Goal: Task Accomplishment & Management: Manage account settings

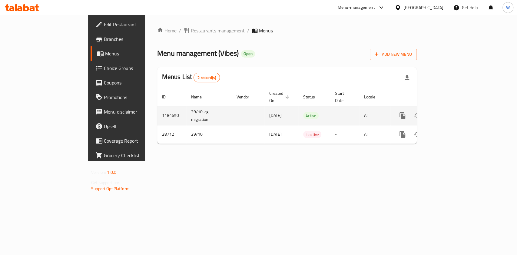
drag, startPoint x: 500, startPoint y: 107, endPoint x: 497, endPoint y: 105, distance: 4.1
click at [458, 107] on td "enhanced table" at bounding box center [424, 115] width 68 height 19
click at [450, 112] on icon "enhanced table" at bounding box center [445, 115] width 7 height 7
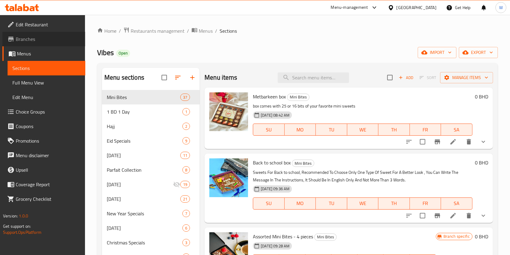
click at [29, 40] on span "Branches" at bounding box center [48, 38] width 65 height 7
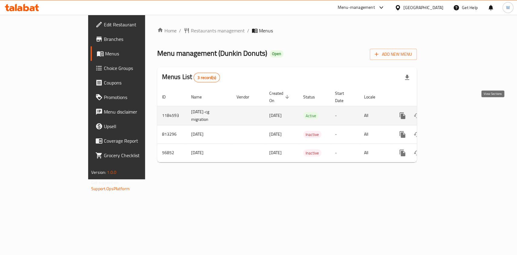
click at [453, 109] on link "enhanced table" at bounding box center [446, 115] width 15 height 15
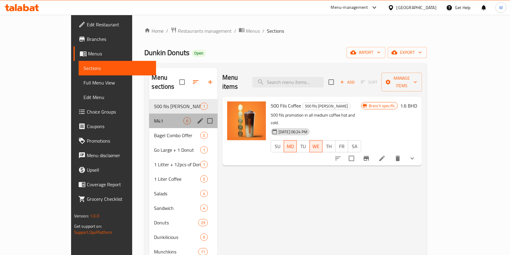
click at [149, 114] on div "M41 0" at bounding box center [183, 121] width 68 height 15
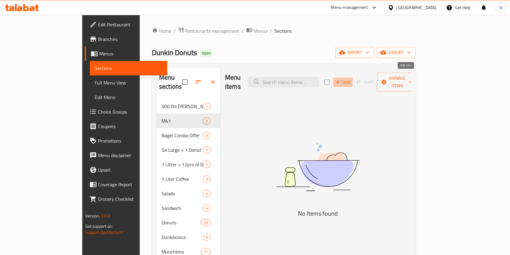
click at [352, 79] on span "Add" at bounding box center [343, 82] width 16 height 7
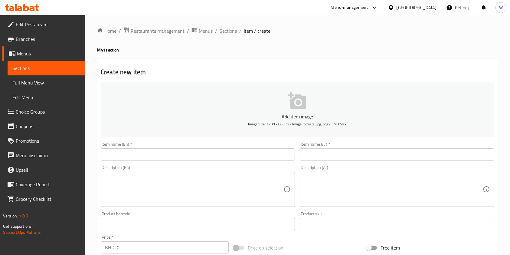
click at [151, 162] on div "Item name (En)   * Item name (En) *" at bounding box center [197, 151] width 199 height 23
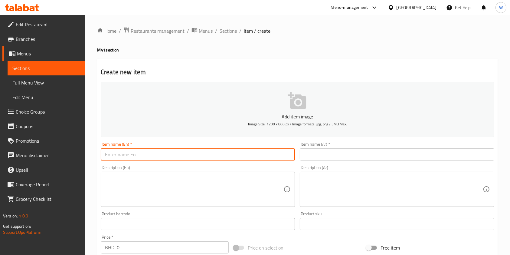
click at [153, 156] on input "text" at bounding box center [198, 154] width 194 height 12
paste input "Dunkin Coffee"
click at [151, 153] on input "Dunkin Coffee +" at bounding box center [198, 154] width 194 height 12
paste input "Bagel"
type input "Dunkin Coffee + Bagel"
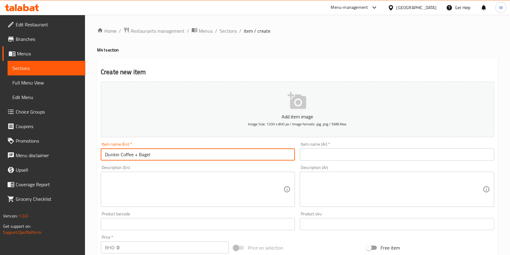
click at [131, 202] on textarea at bounding box center [194, 189] width 179 height 29
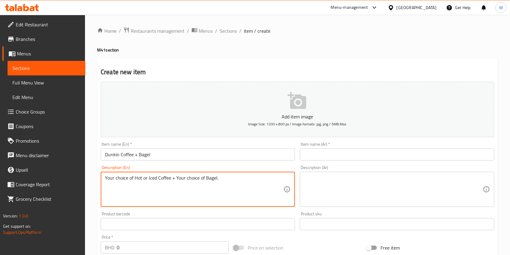
type textarea "Your choice of Hot or Iced Coffee + Your choice of Bagel."
click at [143, 176] on textarea "Your choice of Hot or Iced Coffee + Your choice of Bagel." at bounding box center [194, 189] width 179 height 29
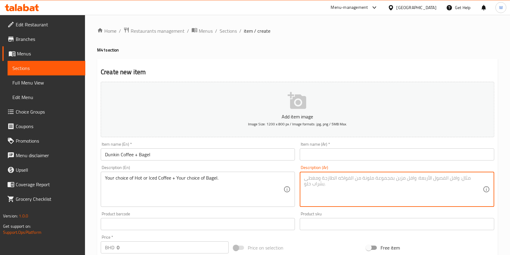
click at [320, 184] on textarea at bounding box center [393, 189] width 179 height 29
paste textarea "اختيارك من القهوة الساخنة أو المثلجة + اختيارك من الخبز."
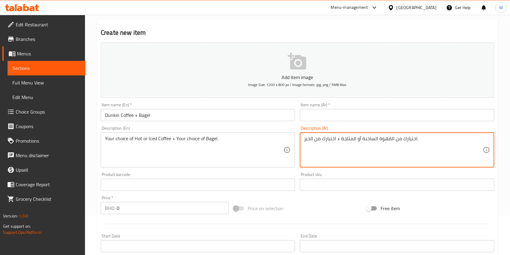
scroll to position [40, 0]
type textarea "اختيارك من القهوة الساخنة أو المثلجة + اختيارك من الخبز."
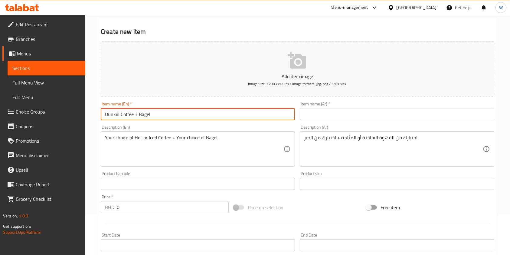
click at [137, 115] on input "Dunkin Coffee + Bagel" at bounding box center [198, 114] width 194 height 12
click at [343, 114] on input "text" at bounding box center [397, 114] width 194 height 12
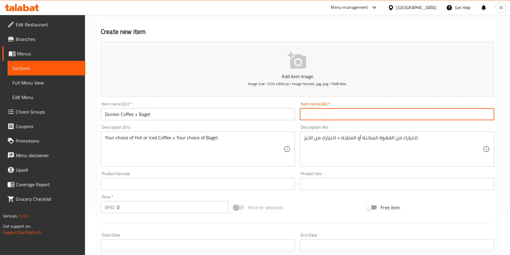
paste input "دانكن كوفي + بيجل"
type input "دانكن كوفي + بيجل"
click at [300, 197] on div "Add item image Image Size: 1200 x 800 px / Image formats: jpg, png / 5MB Max. I…" at bounding box center [297, 169] width 399 height 261
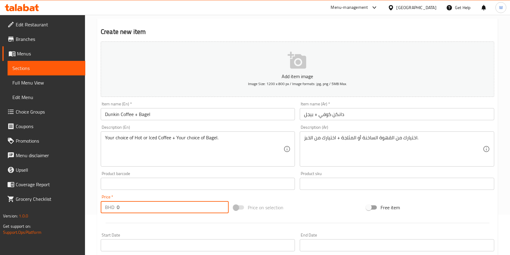
drag, startPoint x: 128, startPoint y: 210, endPoint x: 99, endPoint y: 210, distance: 29.1
click at [101, 210] on div "BHD 0 Price *" at bounding box center [165, 207] width 128 height 12
paste input "2.6"
type input "2.6"
click at [135, 221] on div at bounding box center [297, 223] width 399 height 15
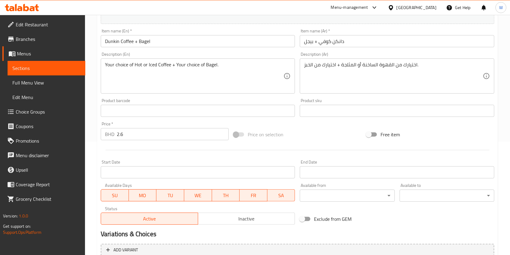
scroll to position [173, 0]
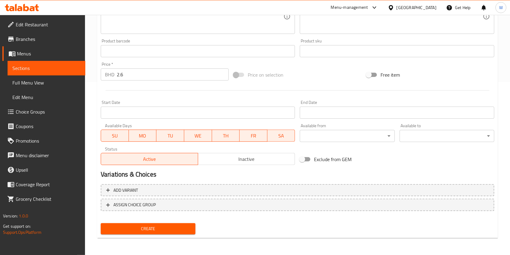
click at [160, 227] on span "Create" at bounding box center [148, 229] width 85 height 8
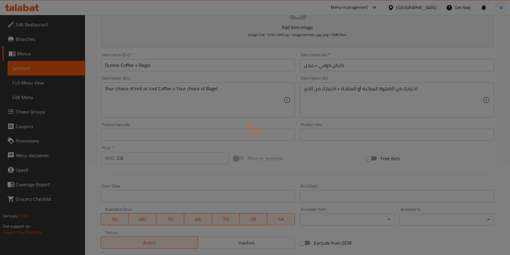
scroll to position [0, 0]
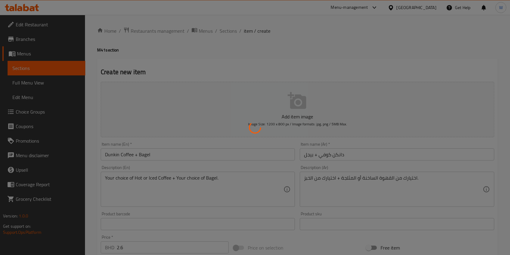
type input "0"
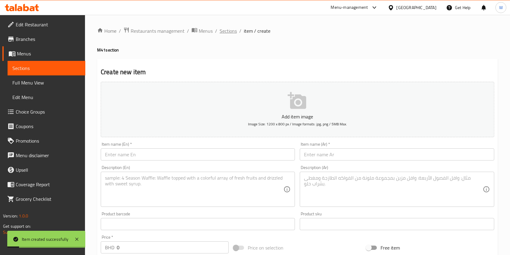
click at [226, 31] on span "Sections" at bounding box center [228, 30] width 17 height 7
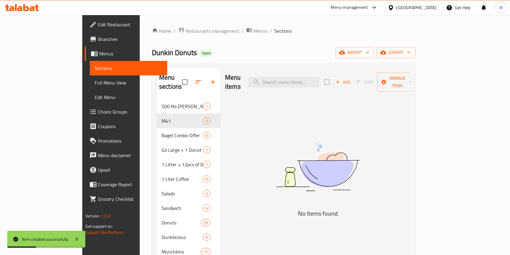
click at [98, 114] on span "Choice Groups" at bounding box center [130, 111] width 65 height 7
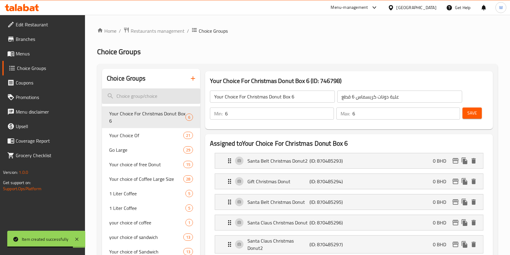
click at [146, 96] on input "search" at bounding box center [151, 95] width 98 height 15
type input "c"
type input "o"
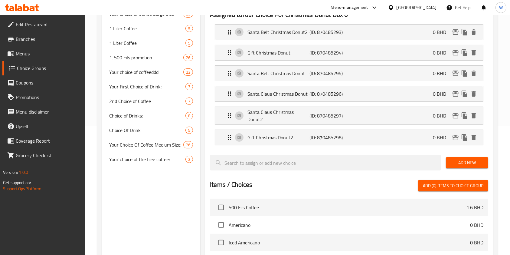
scroll to position [121, 0]
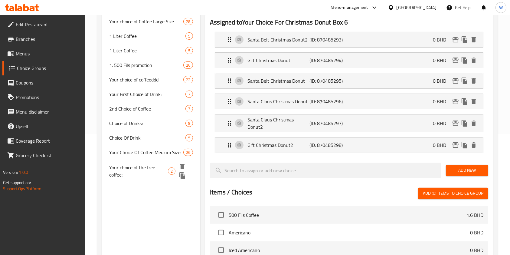
type input "iced"
click at [141, 169] on span "Your choice of the free coffee:" at bounding box center [138, 171] width 59 height 15
type input "Your choice of the free coffee:"
type input "اختيارك من القهوة المجانية"
type input "1"
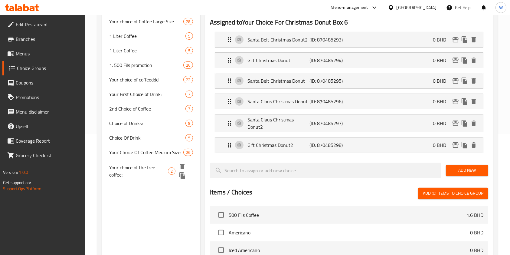
type input "1"
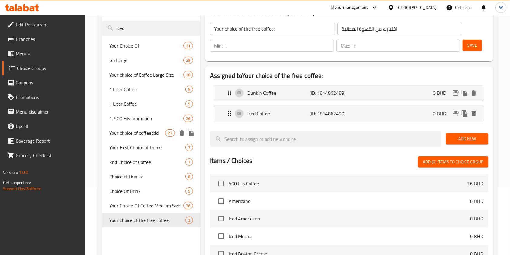
scroll to position [81, 0]
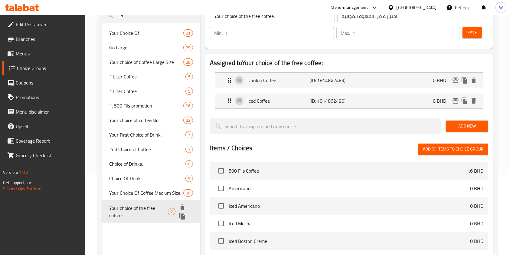
click at [183, 216] on icon "duplicate" at bounding box center [182, 216] width 7 height 7
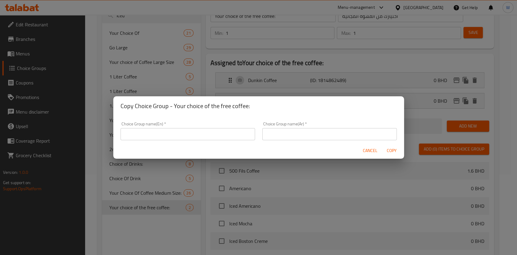
click at [165, 130] on input "text" at bounding box center [188, 134] width 134 height 12
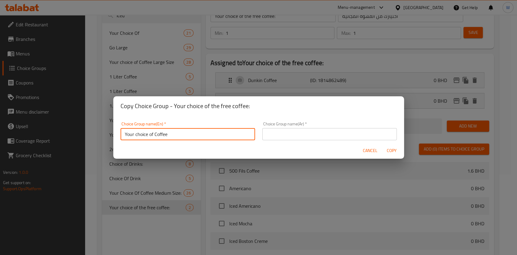
type input "Your choice of Coffee"
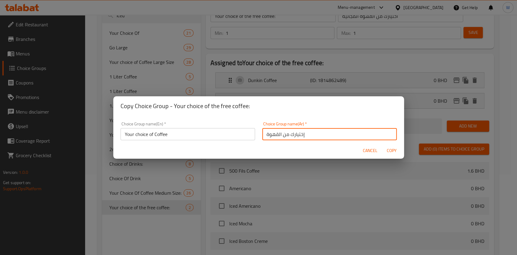
type input "إختيارك من القهوة"
click at [395, 151] on span "Copy" at bounding box center [392, 151] width 15 height 8
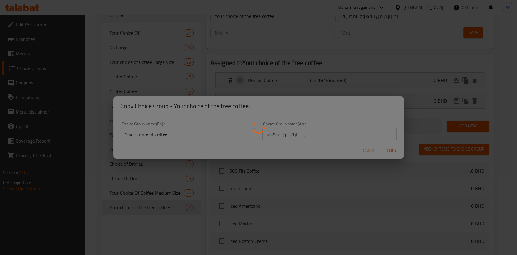
type input "Your choice of Coffee"
type input "إختيارك من القهوة"
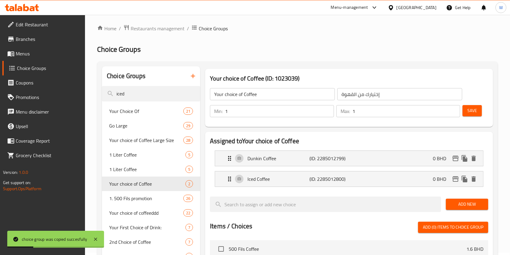
scroll to position [0, 0]
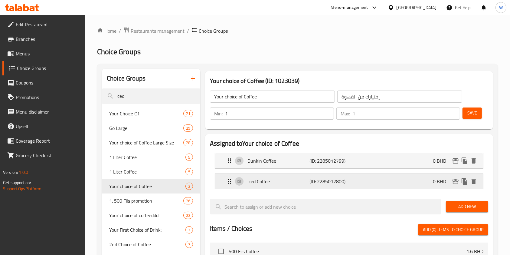
click at [269, 183] on p "Iced Coffee" at bounding box center [279, 181] width 62 height 7
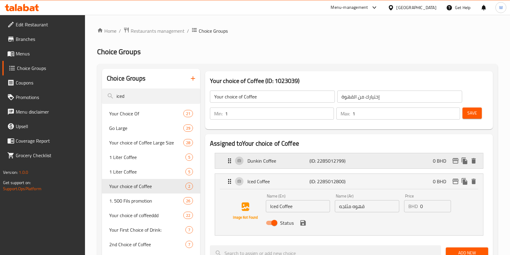
click at [271, 163] on p "Dunkin Coffee" at bounding box center [279, 160] width 62 height 7
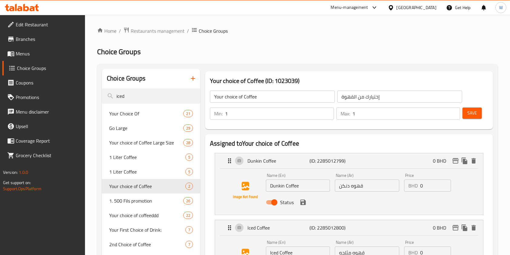
click at [277, 188] on input "Dunkin Coffee" at bounding box center [298, 186] width 64 height 12
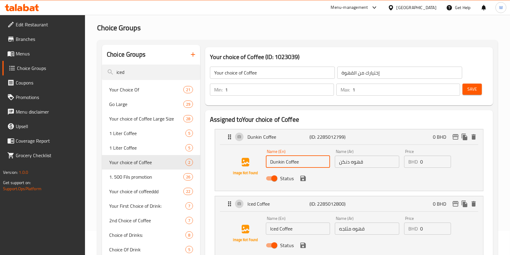
scroll to position [40, 0]
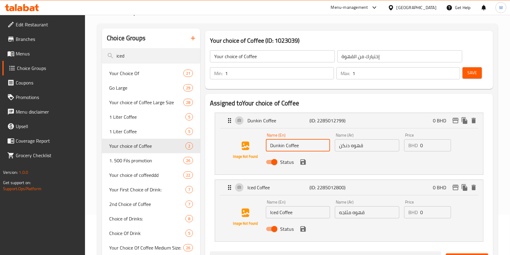
click at [279, 213] on input "Iced Coffee" at bounding box center [298, 212] width 64 height 12
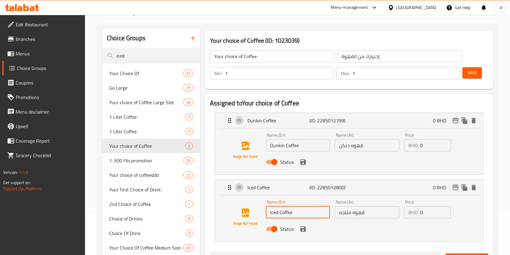
paste input "Dunkin"
click at [304, 230] on icon "save" at bounding box center [303, 228] width 5 height 5
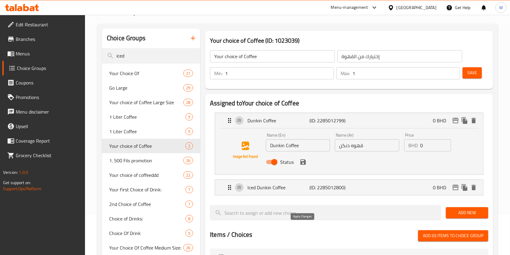
type input "Iced Dunkin Coffee"
click at [303, 164] on icon "save" at bounding box center [303, 161] width 5 height 5
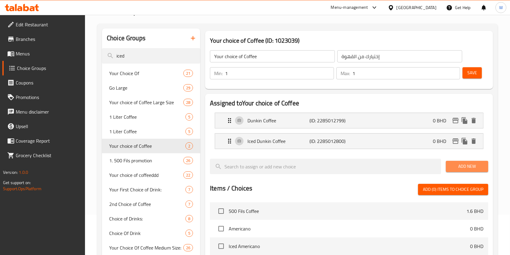
click at [473, 167] on span "Add New" at bounding box center [467, 167] width 33 height 8
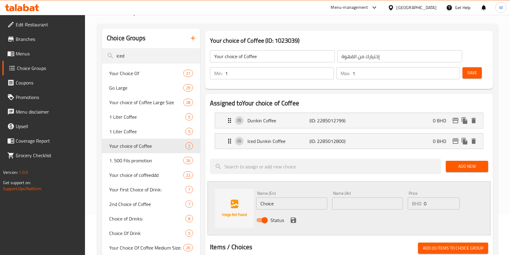
click at [472, 71] on span "Save" at bounding box center [473, 73] width 10 height 8
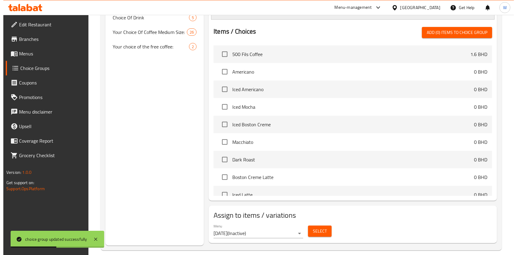
scroll to position [263, 0]
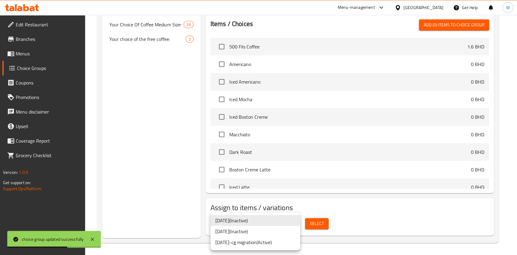
click at [262, 244] on li "29-9-2022-cg migration ( Active )" at bounding box center [255, 242] width 90 height 11
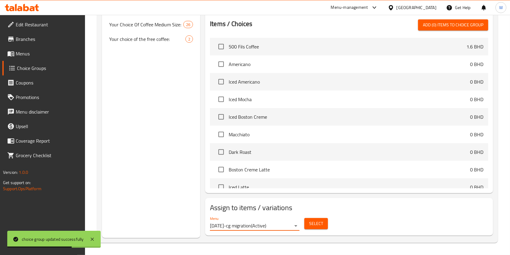
click at [312, 227] on button "Select" at bounding box center [317, 223] width 24 height 11
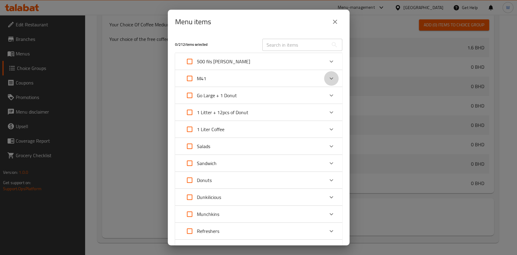
click at [329, 78] on div "Expand" at bounding box center [331, 78] width 15 height 15
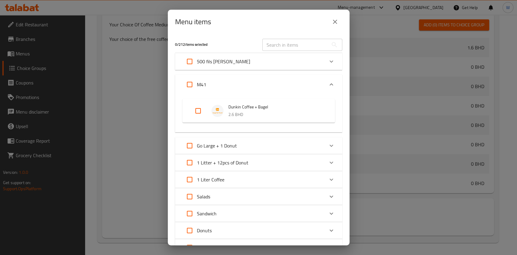
click at [196, 112] on input "Expand" at bounding box center [198, 111] width 15 height 15
checkbox input "true"
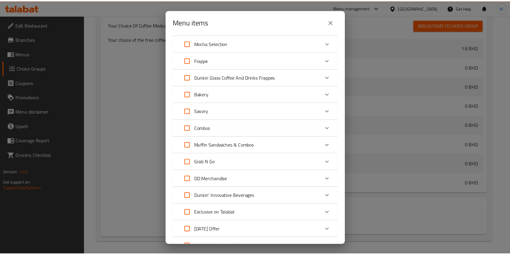
scroll to position [375, 0]
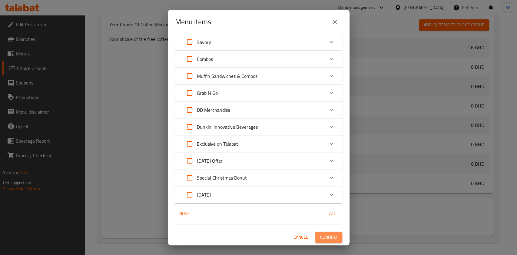
click at [334, 236] on button "Confirm" at bounding box center [328, 237] width 27 height 11
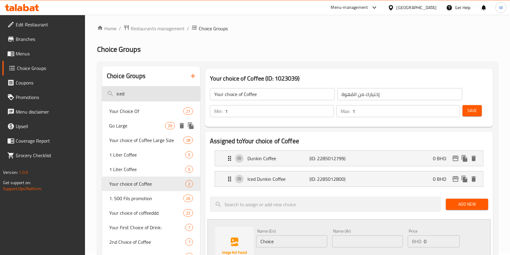
scroll to position [0, 0]
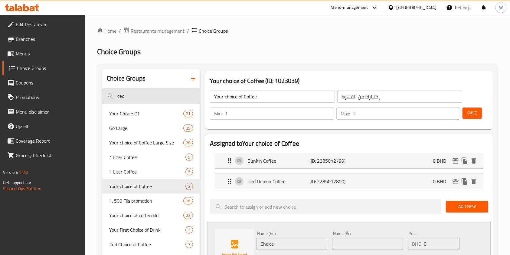
click at [166, 97] on input "iced" at bounding box center [151, 95] width 98 height 15
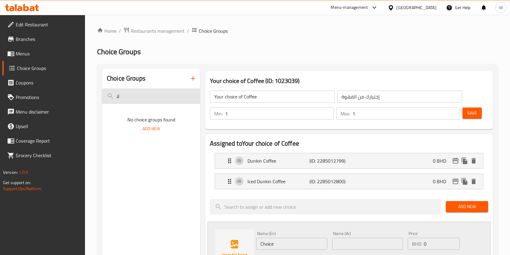
type input "ل"
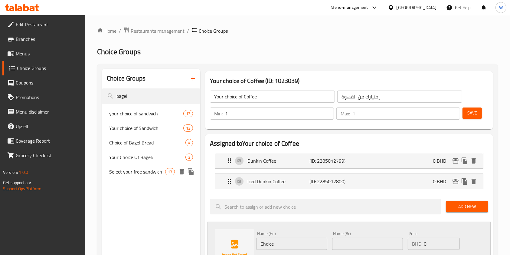
type input "bagel"
click at [141, 158] on span "Your Choice Of Bagel:" at bounding box center [138, 157] width 58 height 7
type input "Your Choice Of Bagel:"
type input "اختيارك من البيجل:"
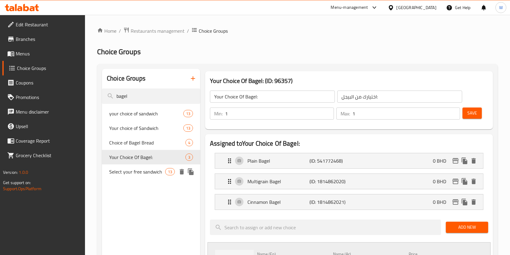
click at [132, 166] on div "Select your free sandwich 13" at bounding box center [151, 171] width 98 height 15
type input "Select your free sandwich"
type input "اختر الساندويتش المجاني الخاص بك"
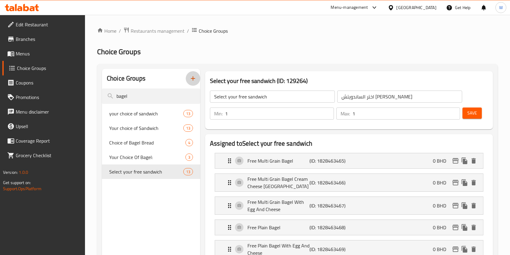
click at [194, 84] on button "button" at bounding box center [193, 78] width 15 height 15
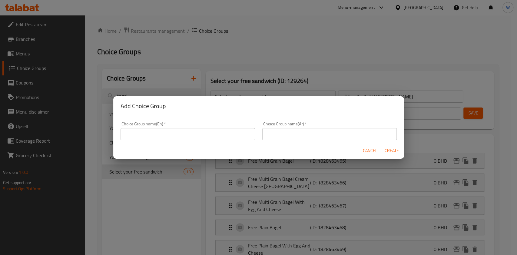
click at [210, 134] on input "text" at bounding box center [188, 134] width 134 height 12
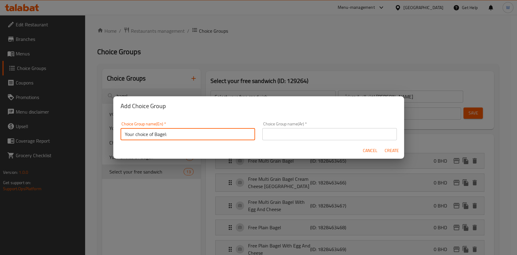
type input "Your choice of Bagel:"
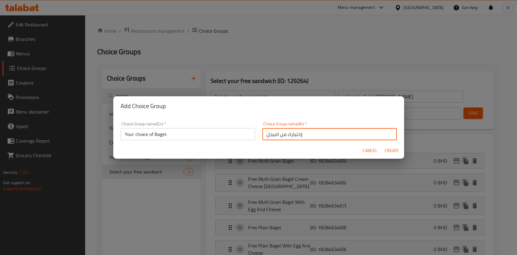
type input "إختيارك من البيجل:"
click at [398, 149] on span "Create" at bounding box center [392, 151] width 15 height 8
type input "Your choice of Bagel:"
type input "إختيارك من البيجل:"
type input "0"
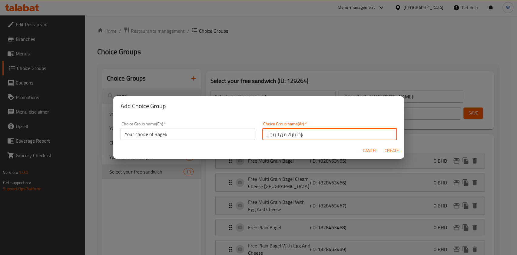
type input "0"
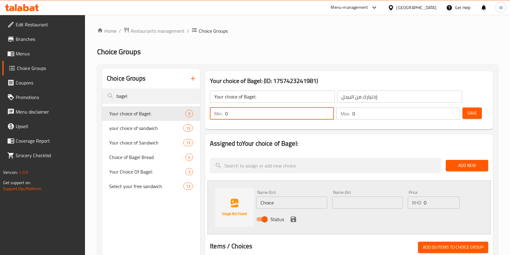
drag, startPoint x: 239, startPoint y: 111, endPoint x: 206, endPoint y: 116, distance: 33.1
click at [206, 116] on div "Your choice of Bagel: (ID: 1757423241981) Your choice of Bagel: ​ إختيارك من ال…" at bounding box center [349, 100] width 288 height 58
type input "1"
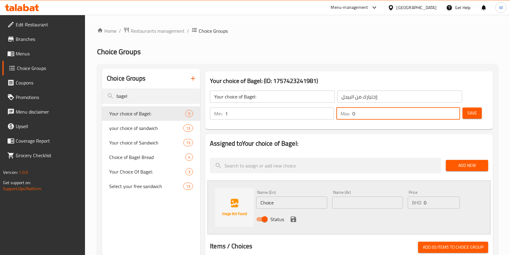
drag, startPoint x: 365, startPoint y: 115, endPoint x: 327, endPoint y: 121, distance: 38.4
click at [327, 121] on div "Min: 1 ​ Max: 0 ​" at bounding box center [335, 113] width 255 height 17
type input "1"
click at [303, 200] on input "Choice" at bounding box center [291, 202] width 71 height 12
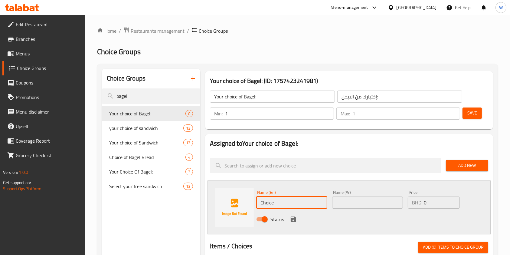
paste input "ream Cheese Bagel"
type input "Cream Cheese Bagel"
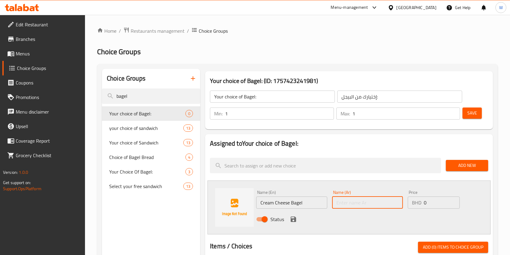
click at [373, 202] on input "text" at bounding box center [367, 202] width 71 height 12
paste input "باجل جبنة كريمية"
type input "باجل جبنة كريمية"
click at [292, 220] on icon "save" at bounding box center [293, 218] width 5 height 5
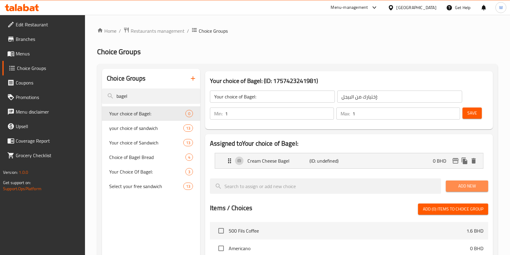
click at [465, 189] on span "Add New" at bounding box center [467, 186] width 33 height 8
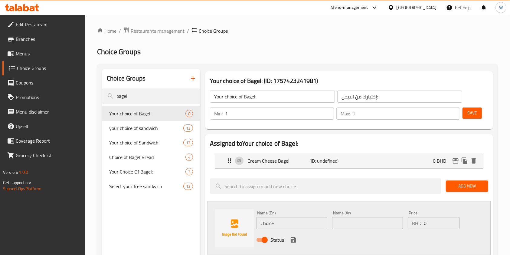
click at [279, 220] on input "Choice" at bounding box center [291, 223] width 71 height 12
paste input "Egg and Cheese bagel"
type input "Egg and Cheese bagel"
click at [346, 216] on div "Name (Ar) Name (Ar)" at bounding box center [367, 220] width 71 height 18
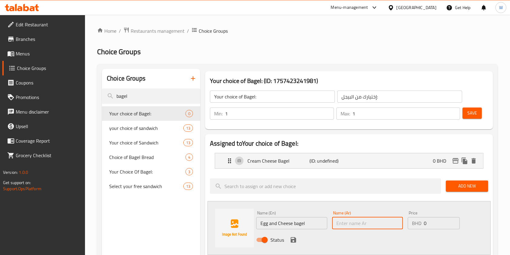
click at [343, 222] on input "text" at bounding box center [367, 223] width 71 height 12
paste input "خبز بيغل بالبيض والجبن"
type input "خبز بيغل بالبيض والجبن"
click at [290, 239] on icon "save" at bounding box center [293, 239] width 7 height 7
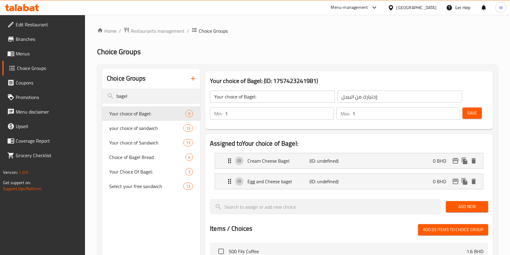
click at [476, 108] on button "Save" at bounding box center [472, 112] width 19 height 11
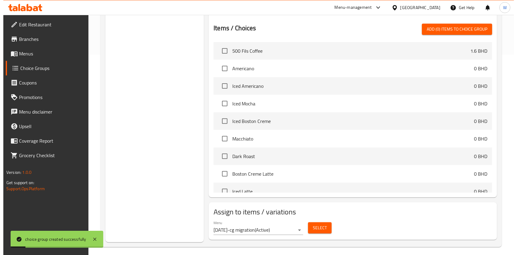
scroll to position [205, 0]
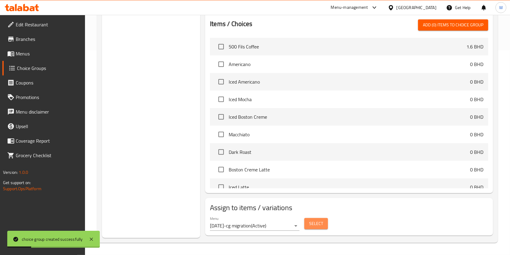
click at [305, 225] on button "Select" at bounding box center [317, 223] width 24 height 11
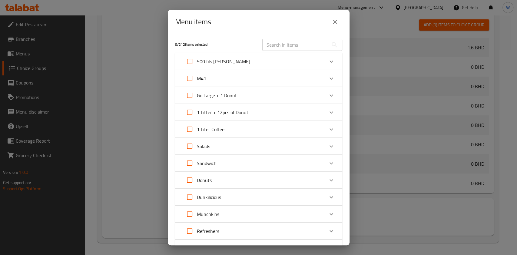
click at [318, 73] on div "M41" at bounding box center [258, 78] width 167 height 17
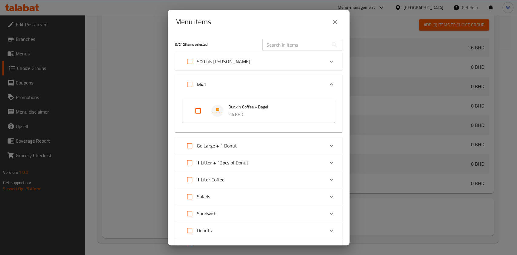
click at [194, 110] on input "Expand" at bounding box center [198, 111] width 15 height 15
checkbox input "true"
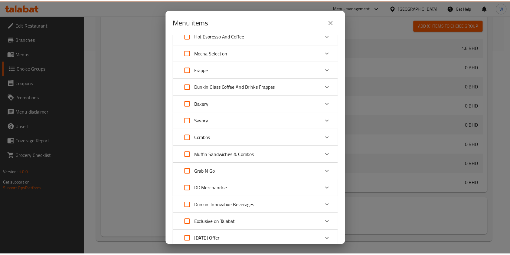
scroll to position [375, 0]
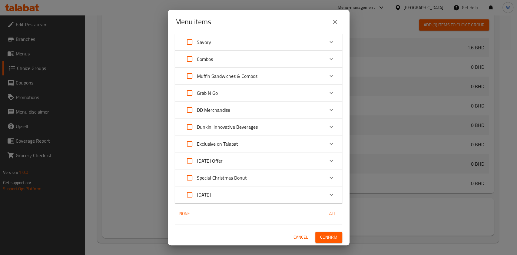
click at [335, 233] on button "Confirm" at bounding box center [328, 237] width 27 height 11
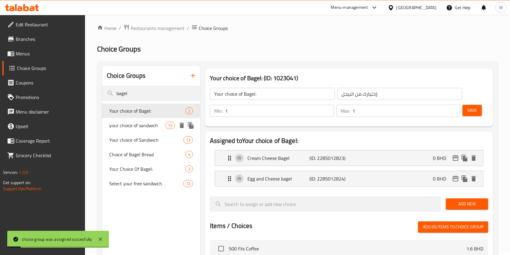
scroll to position [0, 0]
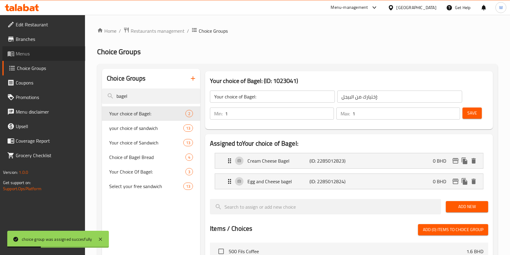
click at [39, 51] on span "Menus" at bounding box center [48, 53] width 65 height 7
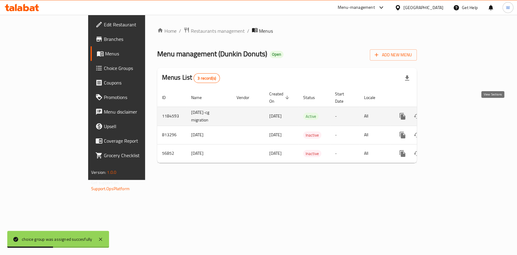
click at [449, 114] on icon "enhanced table" at bounding box center [445, 116] width 5 height 5
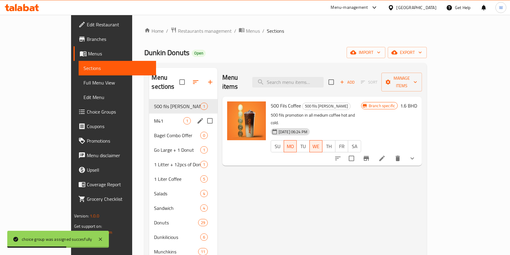
click at [154, 117] on span "M41" at bounding box center [168, 120] width 29 height 7
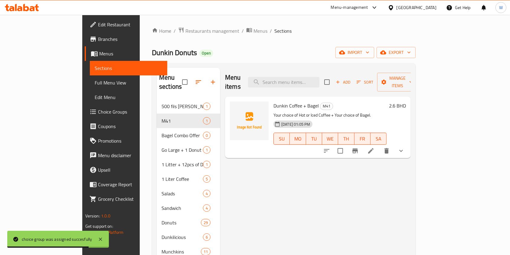
click at [375, 147] on icon at bounding box center [371, 150] width 7 height 7
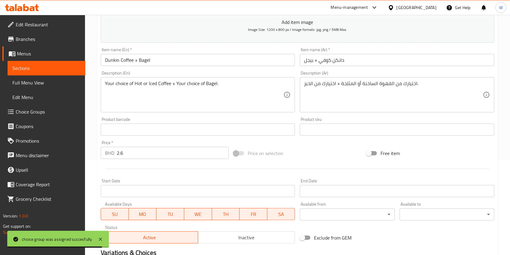
scroll to position [202, 0]
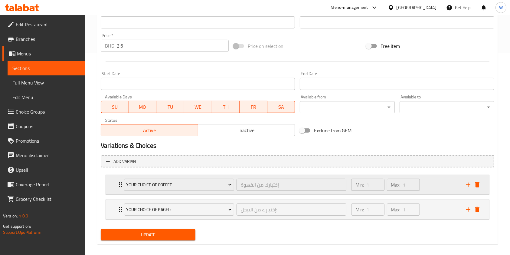
click at [117, 183] on icon "Expand" at bounding box center [120, 184] width 7 height 7
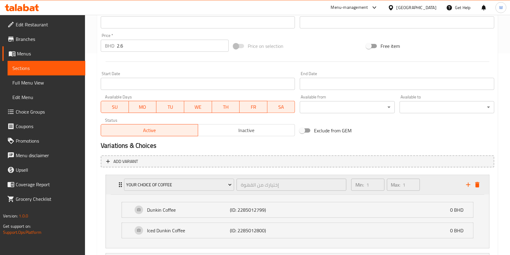
click at [117, 183] on icon "Expand" at bounding box center [120, 184] width 7 height 7
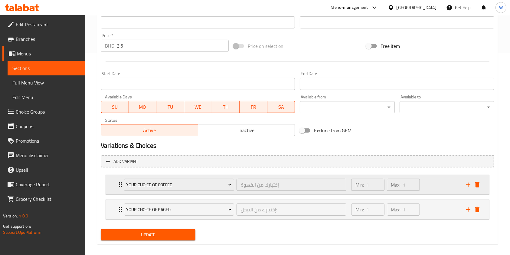
click at [117, 183] on icon "Expand" at bounding box center [120, 184] width 7 height 7
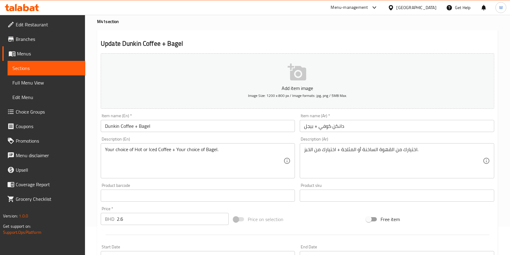
scroll to position [0, 0]
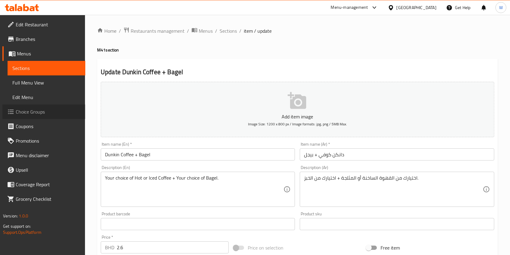
click at [51, 109] on span "Choice Groups" at bounding box center [48, 111] width 65 height 7
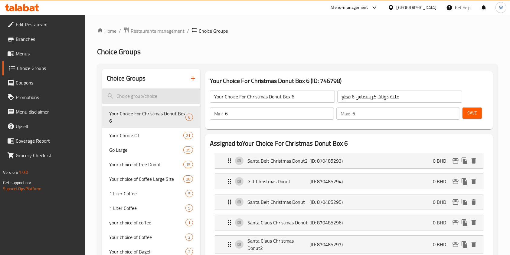
click at [147, 94] on input "search" at bounding box center [151, 95] width 98 height 15
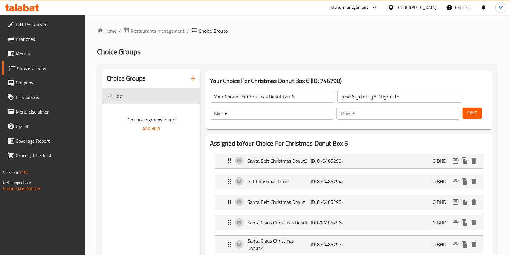
type input "غ"
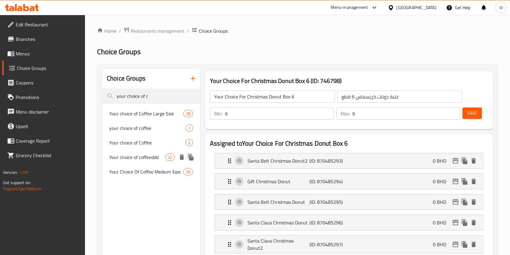
type input "your choice of c"
click at [140, 144] on span "Your choice of Coffee" at bounding box center [147, 142] width 76 height 7
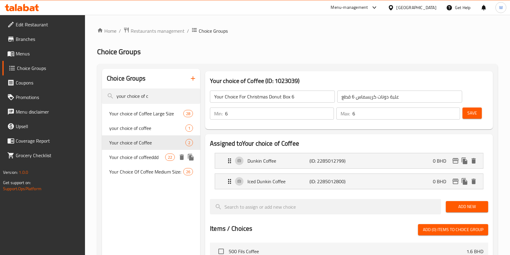
type input "Your choice of Coffee"
type input "إختيارك من القهوة"
type input "1"
click at [308, 163] on p "Dunkin Coffee" at bounding box center [279, 160] width 62 height 7
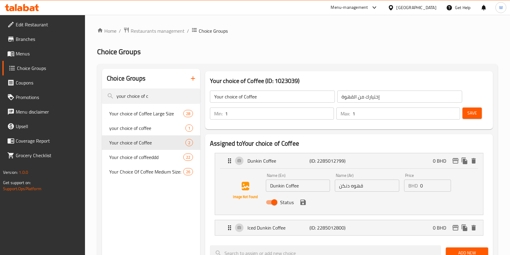
click at [286, 184] on input "Dunkin Coffee" at bounding box center [298, 186] width 64 height 12
click at [299, 189] on input "Dunkin Coffee" at bounding box center [298, 186] width 64 height 12
paste input "Hot"
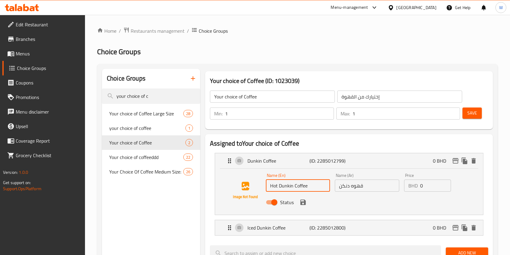
type input "Hot Dunkin Coffee"
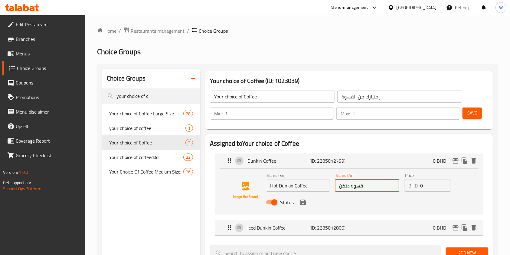
click at [351, 182] on input "قهوه دنكن" at bounding box center [367, 186] width 64 height 12
click at [378, 187] on input "قهوه دنكن" at bounding box center [367, 186] width 64 height 12
click at [305, 205] on icon "save" at bounding box center [303, 202] width 7 height 7
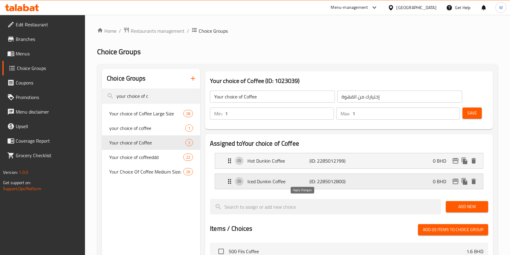
type input "قهوه دنكن الحارة"
click at [464, 114] on button "Save" at bounding box center [472, 112] width 19 height 11
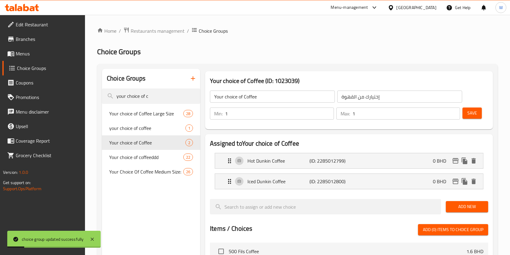
click at [41, 52] on span "Menus" at bounding box center [48, 53] width 65 height 7
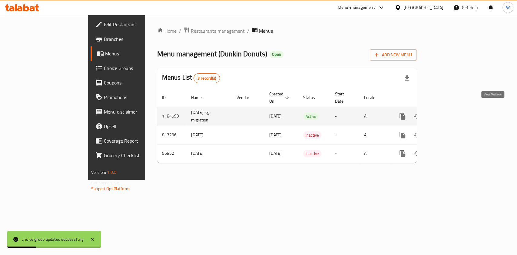
click at [453, 113] on link "enhanced table" at bounding box center [446, 116] width 15 height 15
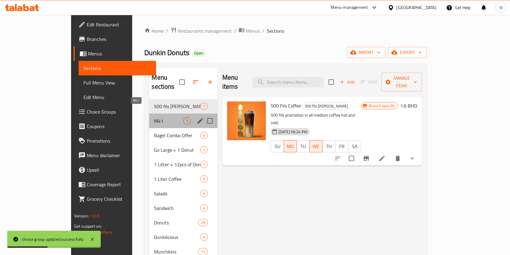
click at [154, 117] on span "M41" at bounding box center [168, 120] width 29 height 7
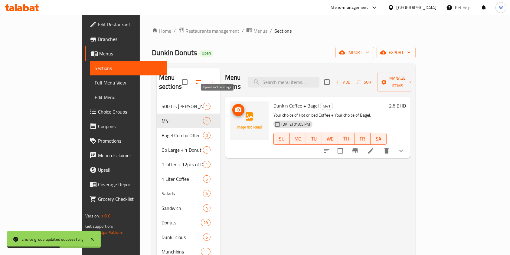
click at [235, 106] on icon "upload picture" at bounding box center [238, 109] width 7 height 7
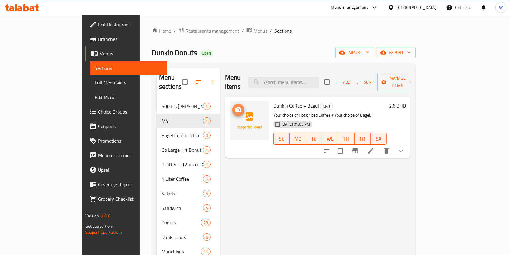
click at [235, 106] on icon "upload picture" at bounding box center [238, 109] width 7 height 7
click at [380, 145] on li at bounding box center [371, 150] width 17 height 11
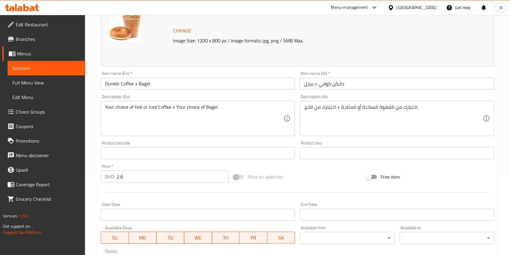
scroll to position [81, 0]
click at [45, 40] on span "Branches" at bounding box center [48, 38] width 65 height 7
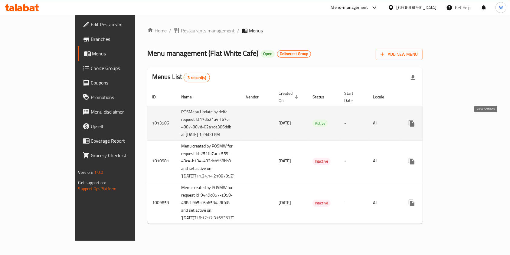
click at [459, 121] on icon "enhanced table" at bounding box center [455, 123] width 7 height 7
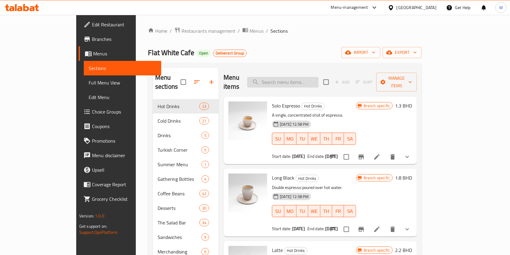
click at [317, 78] on input "search" at bounding box center [282, 82] width 71 height 11
paste input "Thai Mango Soft Serve"
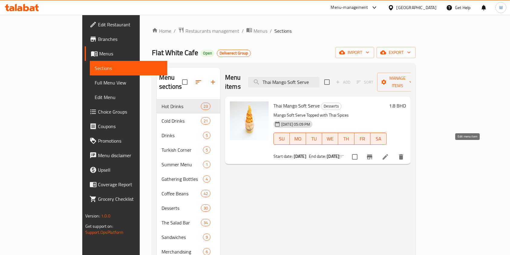
type input "Thai Mango Soft Serve"
click at [388, 154] on icon at bounding box center [385, 156] width 5 height 5
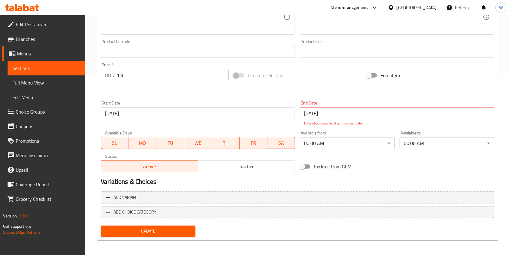
scroll to position [183, 0]
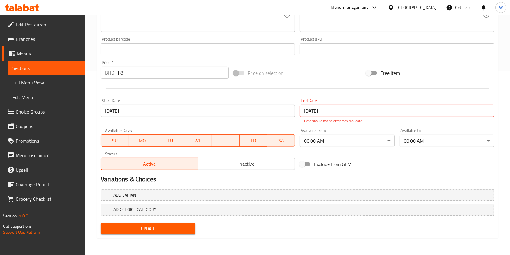
click at [137, 66] on div "Price   * BHD 1.8 Price *" at bounding box center [165, 69] width 128 height 18
click at [137, 71] on input "1.8" at bounding box center [173, 73] width 112 height 12
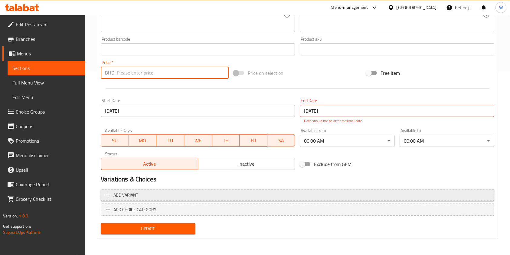
click at [153, 193] on div "Add variant ADD CHOICE CATEGORY" at bounding box center [297, 204] width 399 height 35
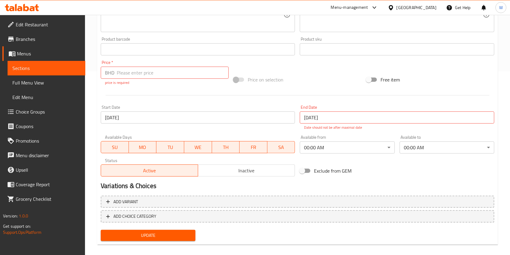
click at [149, 78] on input "number" at bounding box center [173, 73] width 112 height 12
type input "0"
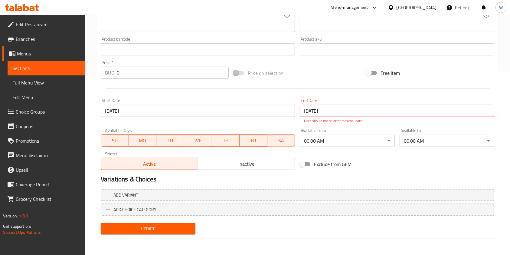
click at [213, 87] on div "Change Image Size: 1200 x 800 px / Image formats: jpg, png / 5MB Max. Item name…" at bounding box center [297, 34] width 399 height 276
click at [156, 229] on span "Update" at bounding box center [148, 229] width 85 height 8
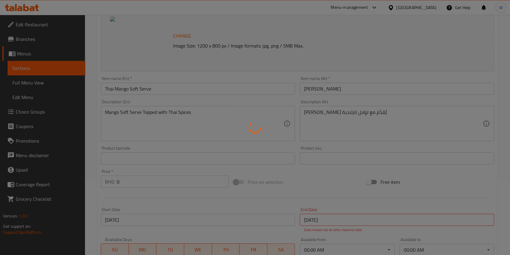
scroll to position [0, 0]
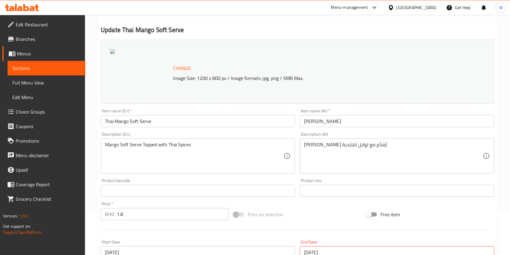
scroll to position [121, 0]
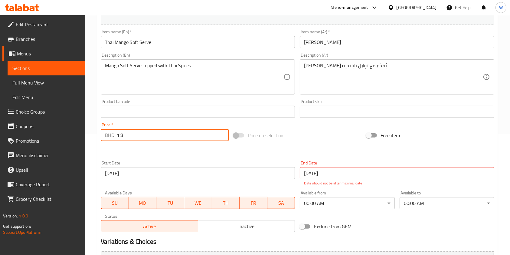
drag, startPoint x: 136, startPoint y: 134, endPoint x: 102, endPoint y: 137, distance: 33.4
click at [102, 137] on div "BHD 1.8 Price *" at bounding box center [165, 135] width 128 height 12
type input "0"
click at [154, 159] on div "Start Date 26-08-2025 Start Date" at bounding box center [197, 173] width 199 height 30
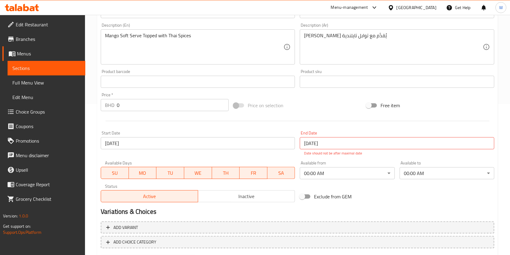
scroll to position [183, 0]
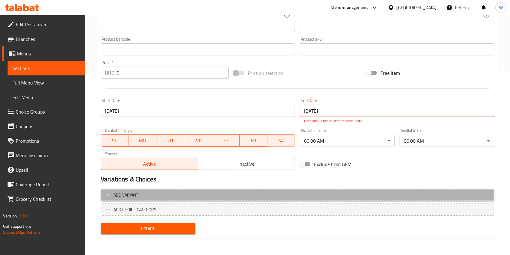
click at [153, 196] on span "Add variant" at bounding box center [297, 195] width 383 height 8
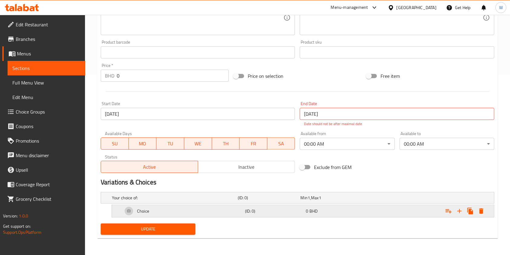
click at [167, 211] on div "Choice" at bounding box center [183, 211] width 122 height 15
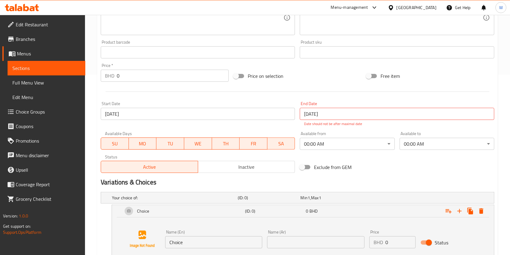
click at [216, 244] on input "Choice" at bounding box center [213, 242] width 97 height 12
paste input "Small"
type input "Small"
click at [292, 243] on input "text" at bounding box center [315, 242] width 97 height 12
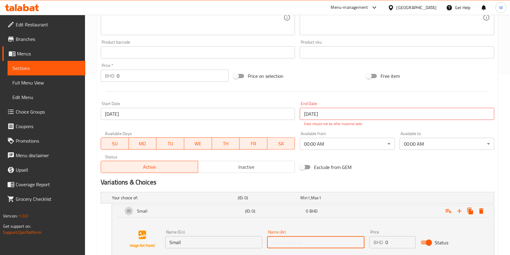
paste input "Small"
type input "Small"
drag, startPoint x: 393, startPoint y: 244, endPoint x: 379, endPoint y: 244, distance: 14.2
click at [381, 244] on div "BHD 0 Price" at bounding box center [393, 242] width 46 height 12
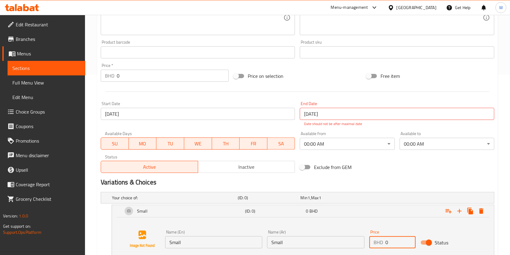
paste input ".7"
type input "0.7"
click at [463, 211] on icon "Expand" at bounding box center [459, 210] width 7 height 7
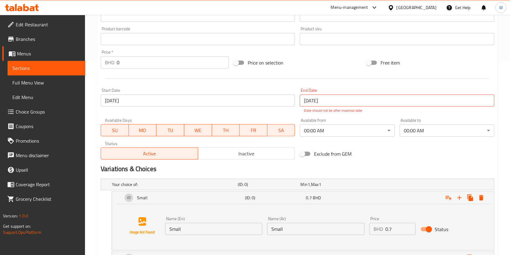
scroll to position [240, 0]
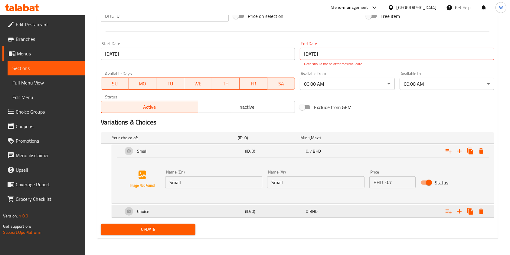
click at [202, 213] on div "Choice" at bounding box center [183, 211] width 122 height 15
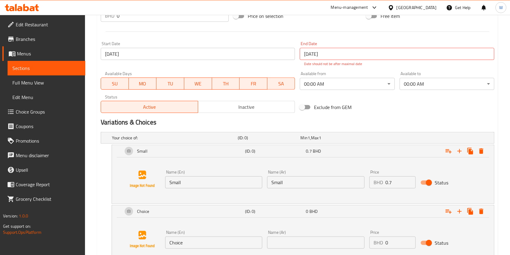
click at [175, 243] on input "Choice" at bounding box center [213, 242] width 97 height 12
paste input "Regular"
type input "Regular"
click at [289, 244] on input "text" at bounding box center [315, 242] width 97 height 12
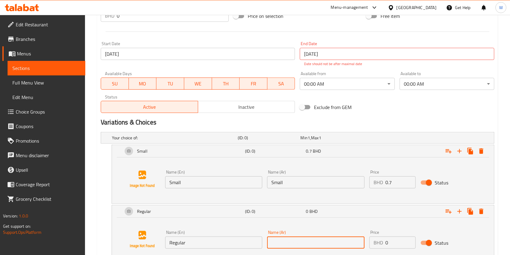
paste input "Regular"
type input "Regular"
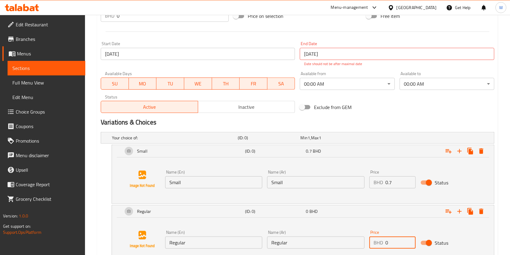
drag, startPoint x: 390, startPoint y: 241, endPoint x: 322, endPoint y: 243, distance: 68.4
click at [354, 243] on div "Name (En) Regular Name (En) Name (Ar) Regular Name (Ar) Price BHD 0 Price Status" at bounding box center [316, 239] width 306 height 23
type input "1"
click at [296, 218] on div "Name (En) Regular Name (En) Name (Ar) Regular Name (Ar) Price BHD 1 Price Status" at bounding box center [303, 239] width 368 height 46
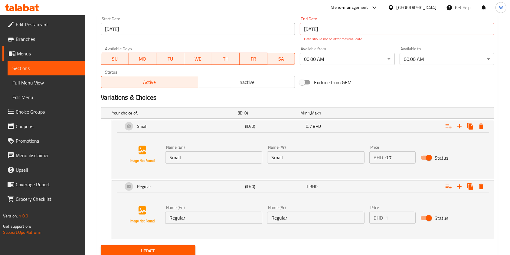
scroll to position [287, 0]
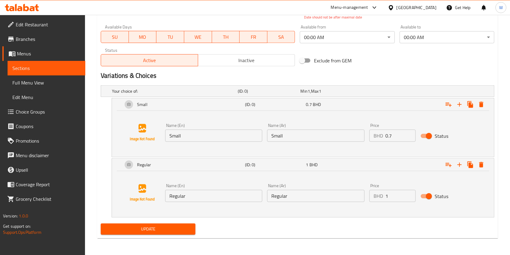
click at [151, 236] on div "Update" at bounding box center [148, 229] width 100 height 16
click at [157, 228] on span "Update" at bounding box center [148, 229] width 85 height 8
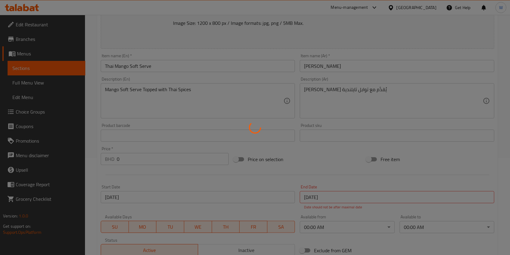
scroll to position [85, 0]
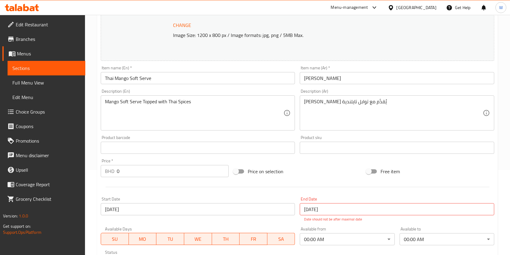
click at [291, 191] on div at bounding box center [297, 187] width 399 height 15
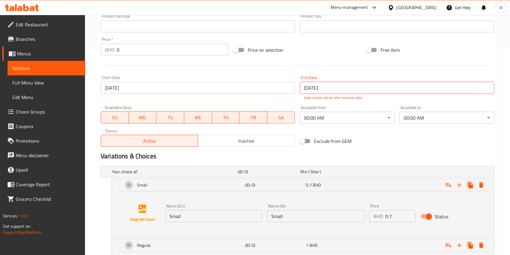
scroll to position [206, 0]
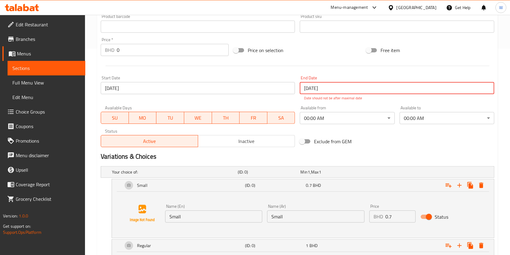
click at [341, 89] on input "26-08-2125" at bounding box center [397, 88] width 194 height 12
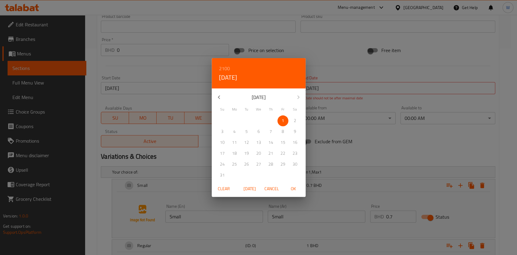
click at [224, 189] on span "Clear" at bounding box center [223, 189] width 15 height 8
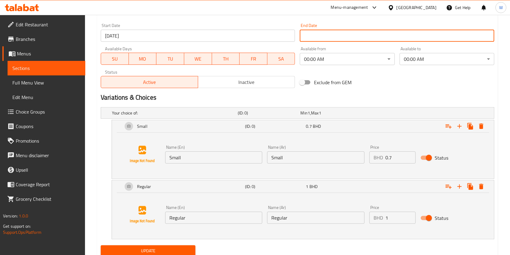
scroll to position [280, 0]
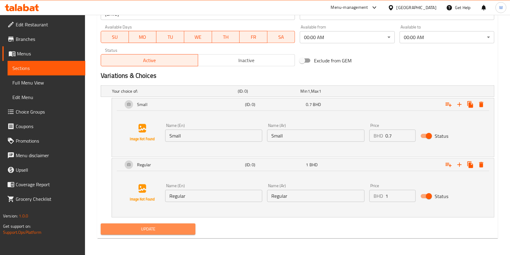
click at [169, 226] on span "Update" at bounding box center [148, 229] width 85 height 8
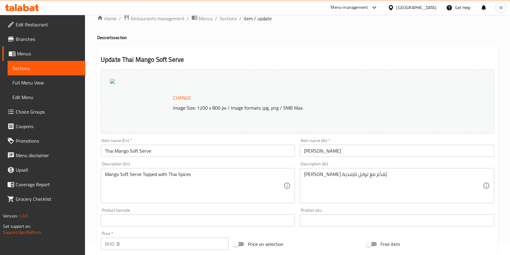
scroll to position [0, 0]
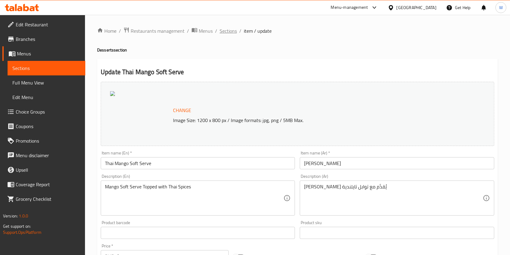
click at [230, 35] on span "Sections" at bounding box center [228, 30] width 17 height 7
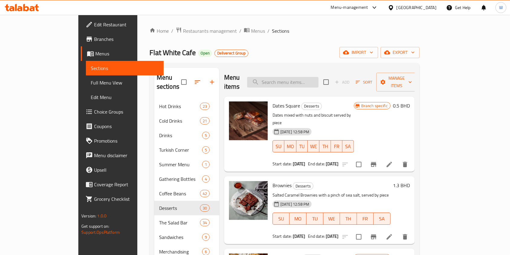
click at [296, 82] on input "search" at bounding box center [282, 82] width 71 height 11
paste input "Thai Mango Soft Serve"
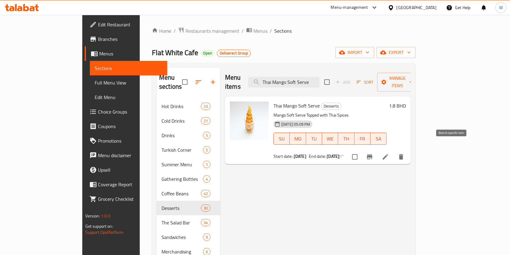
type input "Thai Mango Soft Serve"
click at [374, 153] on icon "Branch-specific-item" at bounding box center [369, 156] width 7 height 7
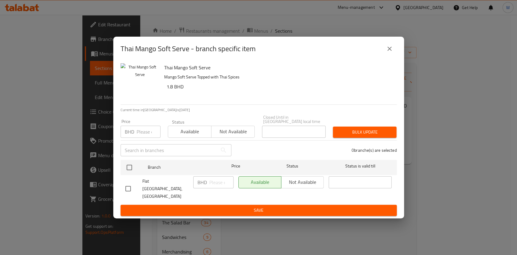
click at [137, 130] on input "number" at bounding box center [149, 132] width 24 height 12
click at [389, 52] on icon "close" at bounding box center [389, 48] width 7 height 7
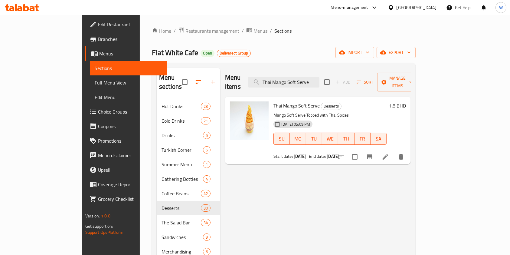
click at [406, 101] on h6 "1.8 BHD" at bounding box center [397, 105] width 17 height 8
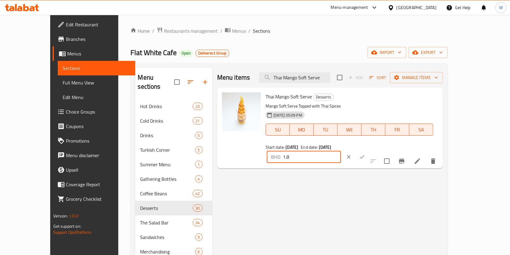
drag, startPoint x: 416, startPoint y: 104, endPoint x: 394, endPoint y: 105, distance: 22.2
click at [378, 150] on div "BHD 1.8 ​" at bounding box center [322, 156] width 113 height 13
type input "0"
click at [369, 150] on button "ok" at bounding box center [362, 156] width 13 height 13
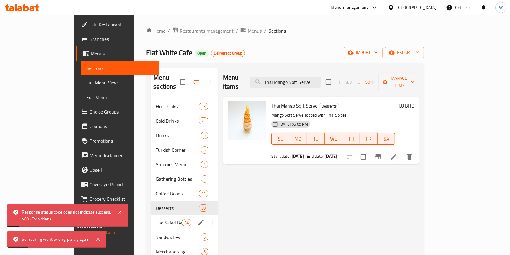
click at [151, 219] on div "The Salad Bar 34" at bounding box center [184, 222] width 67 height 15
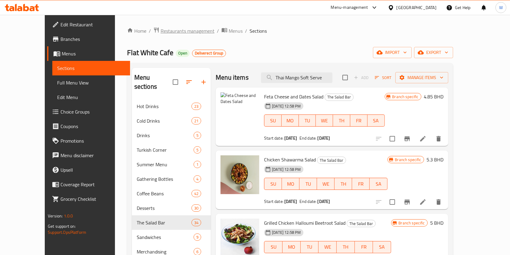
click at [162, 30] on span "Restaurants management" at bounding box center [188, 30] width 54 height 7
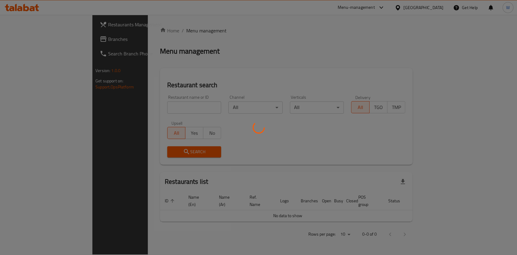
click at [163, 105] on div at bounding box center [258, 127] width 517 height 255
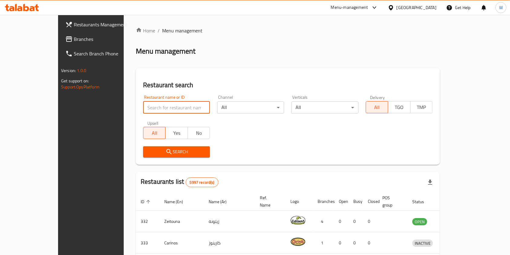
click at [163, 105] on input "search" at bounding box center [176, 107] width 67 height 12
paste input "Mumbai Spices"
type input "Mumbai Spices"
click button "Search" at bounding box center [176, 151] width 67 height 11
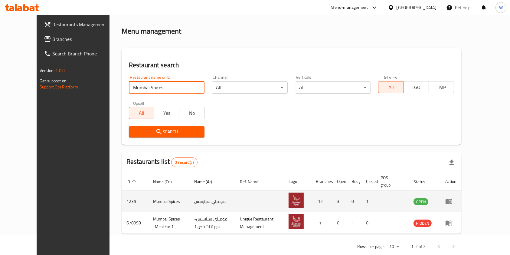
scroll to position [31, 0]
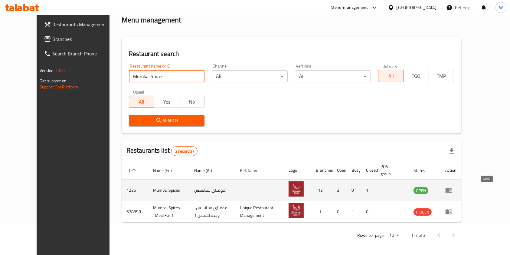
click at [453, 189] on icon "enhanced table" at bounding box center [449, 190] width 7 height 5
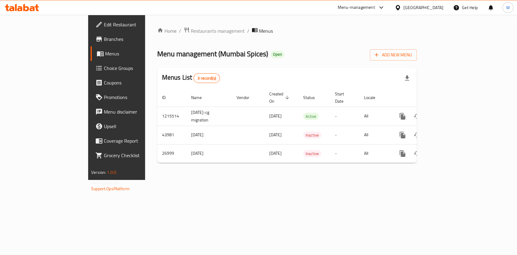
click at [104, 41] on span "Branches" at bounding box center [137, 38] width 66 height 7
